Goal: Information Seeking & Learning: Learn about a topic

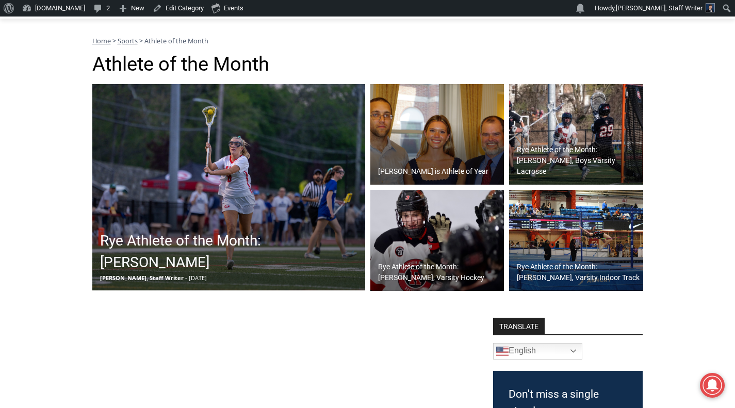
scroll to position [139, 0]
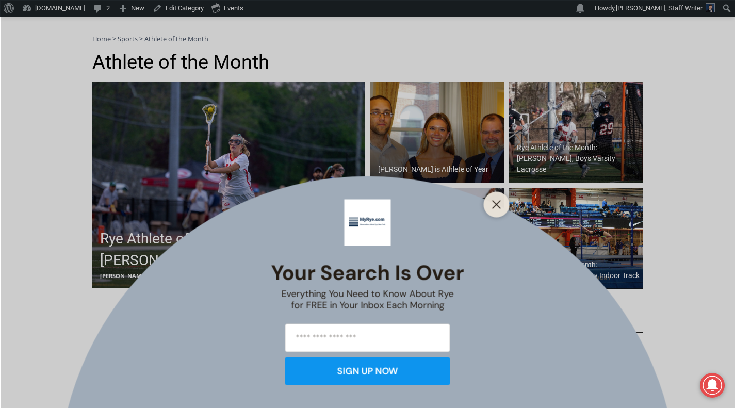
click at [522, 215] on div "Your Search is Over Everything You Need to Know About Rye for FREE in Your Inbo…" at bounding box center [367, 204] width 735 height 408
click at [496, 205] on line "Close" at bounding box center [495, 204] width 7 height 7
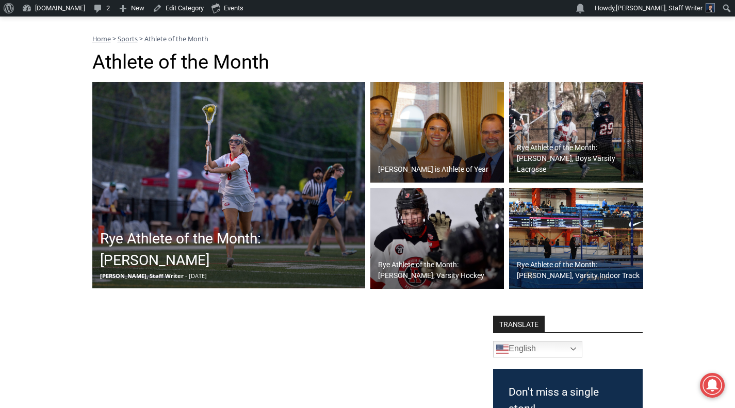
click at [152, 275] on span "[PERSON_NAME], Staff Writer" at bounding box center [142, 276] width 84 height 8
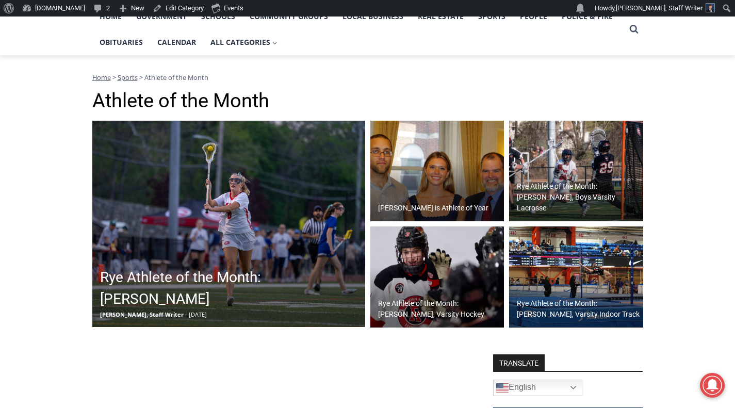
scroll to position [103, 0]
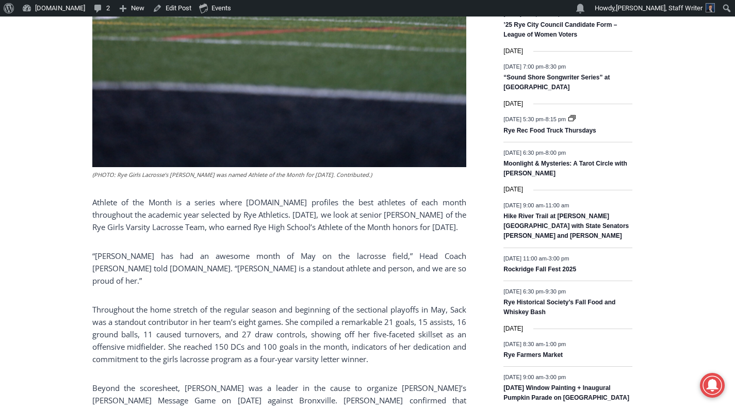
scroll to position [662, 0]
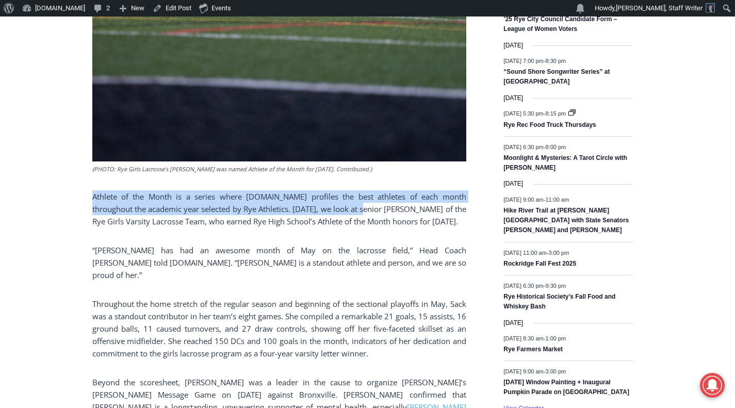
drag, startPoint x: 90, startPoint y: 196, endPoint x: 342, endPoint y: 210, distance: 252.5
click at [342, 210] on div "Home > Sports > Sports Game Story > Girls Varsity Lacrosse > Rye Athlete of the…" at bounding box center [367, 349] width 735 height 1712
copy p "Athlete of the Month is a series where MyRye.com profiles the best athletes of …"
click at [265, 236] on div "(PHOTO: Rye Girls Lacrosse’s Mary Sack was named Athlete of the Month for May 2…" at bounding box center [279, 90] width 374 height 978
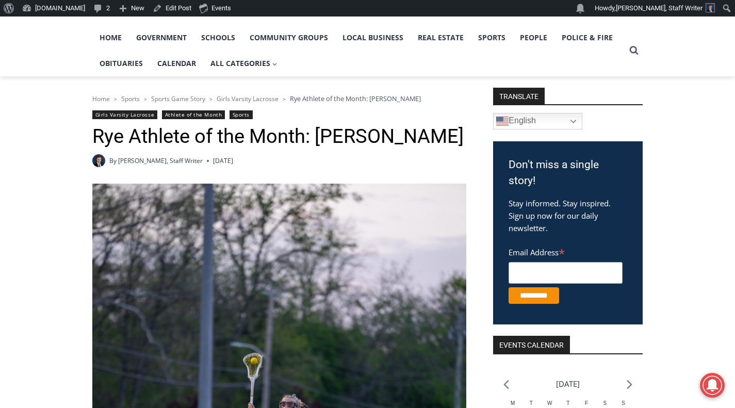
scroll to position [0, 0]
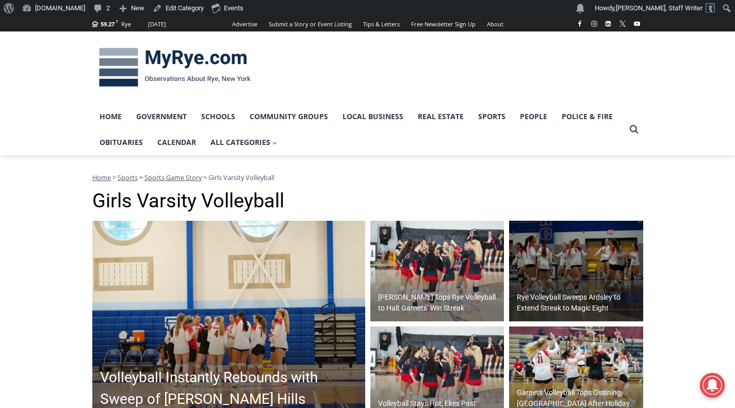
scroll to position [2, 0]
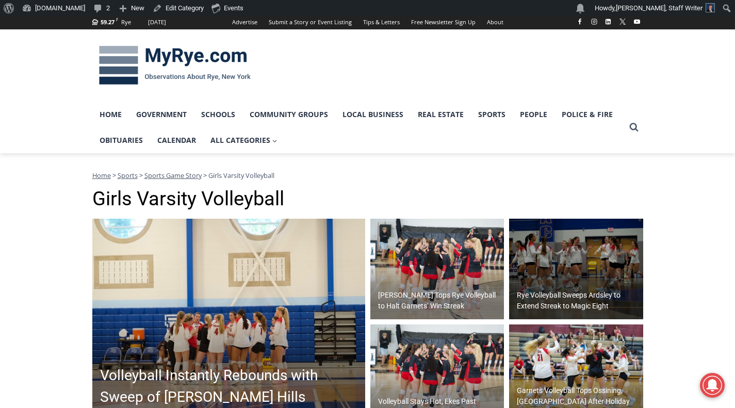
click at [251, 368] on h2 "Volleyball Instantly Rebounds with Sweep of Byram Hills" at bounding box center [231, 385] width 262 height 43
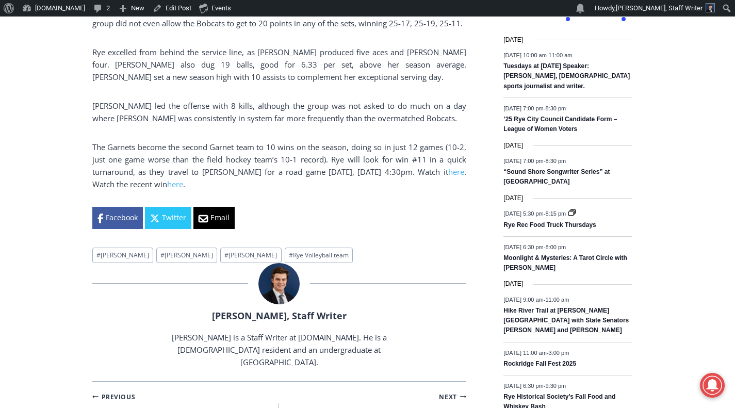
scroll to position [566, 0]
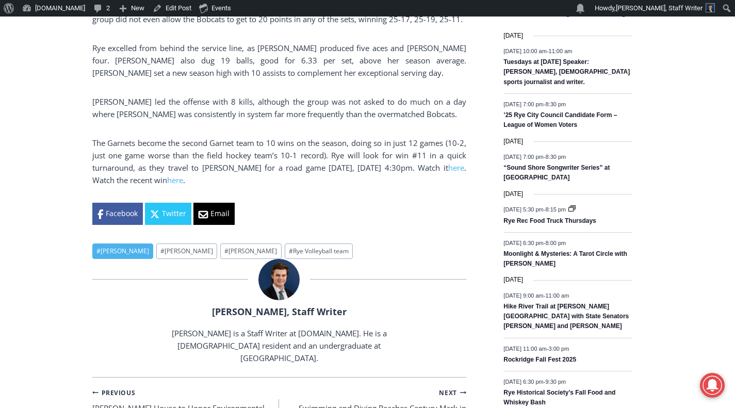
click at [124, 243] on link "# Emma Lunstead" at bounding box center [122, 251] width 61 height 16
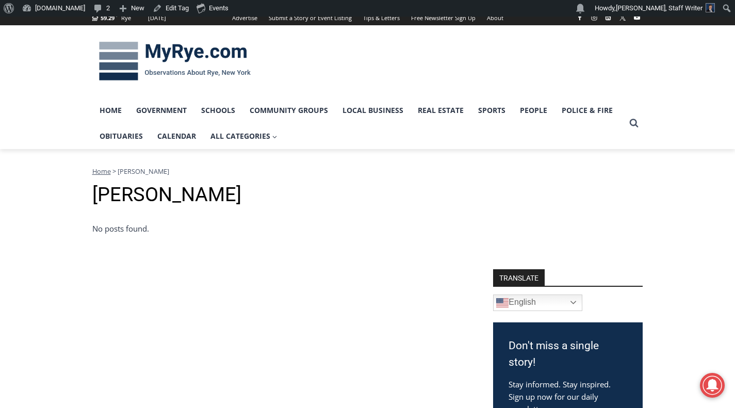
scroll to position [5, 0]
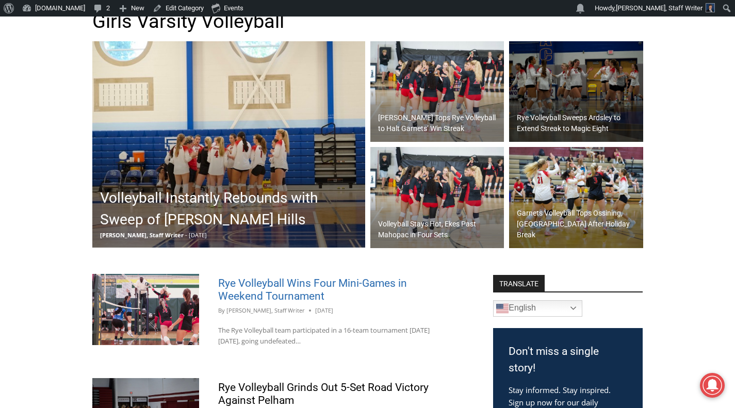
scroll to position [147, 0]
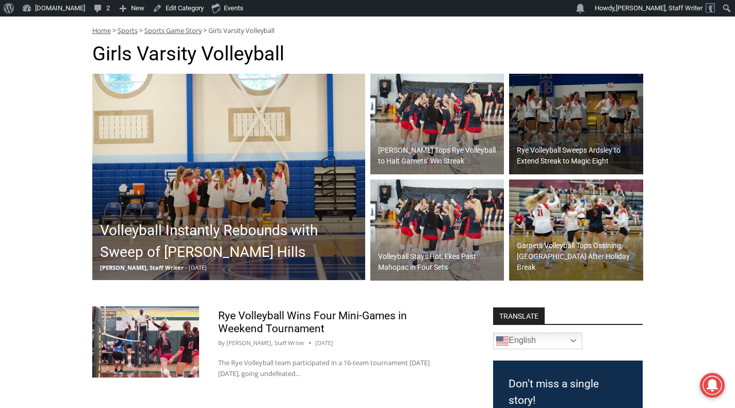
click at [407, 155] on h2 "[PERSON_NAME] Tops Rye Volleyball to Halt Garnets’ Win Streak" at bounding box center [440, 156] width 124 height 22
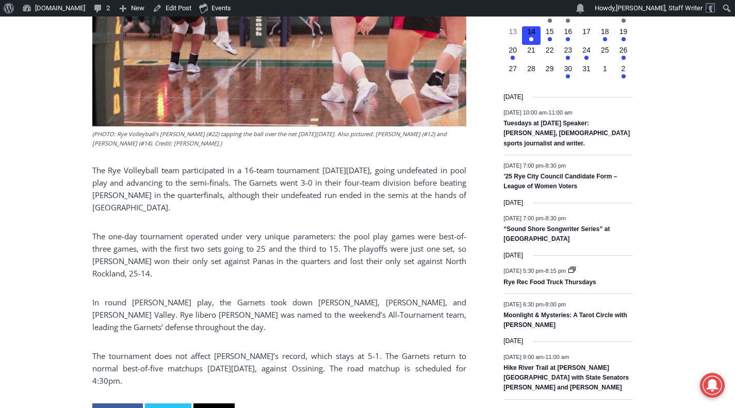
scroll to position [503, 0]
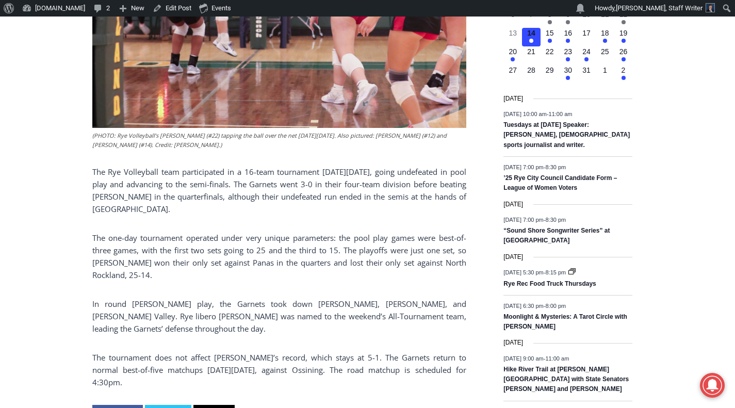
click at [76, 229] on div "Home > Sports > Sports Game Story > Girls Varsity Volleyball > Rye Volleyball W…" at bounding box center [367, 368] width 735 height 1433
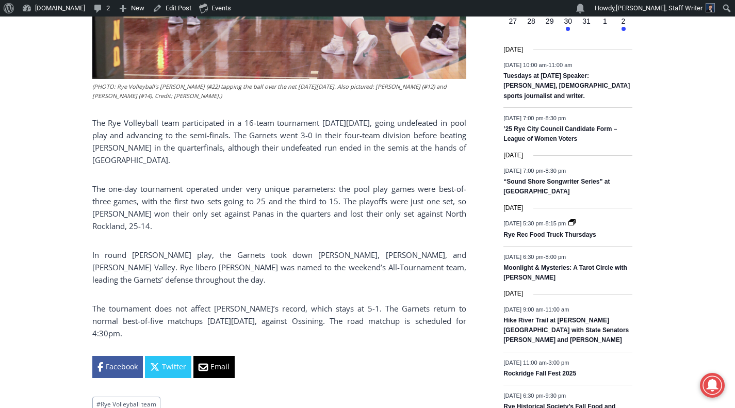
scroll to position [553, 0]
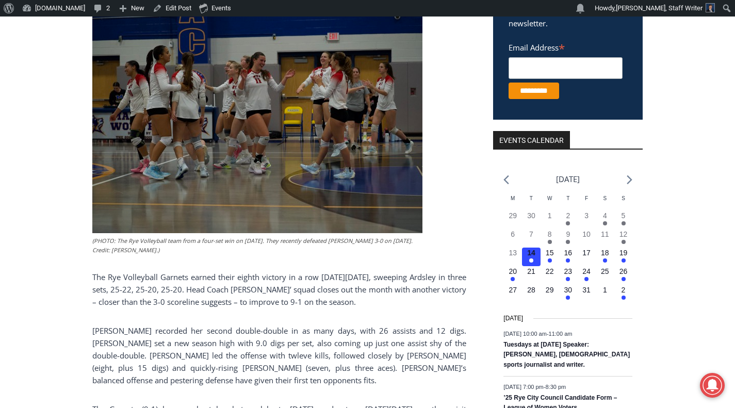
scroll to position [282, 0]
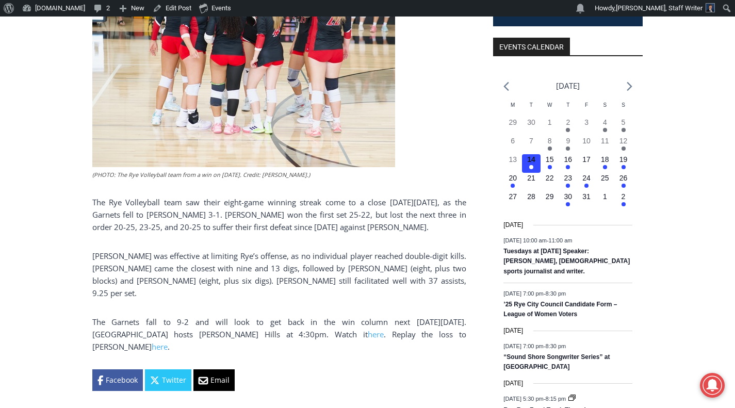
scroll to position [376, 0]
